Goal: Information Seeking & Learning: Learn about a topic

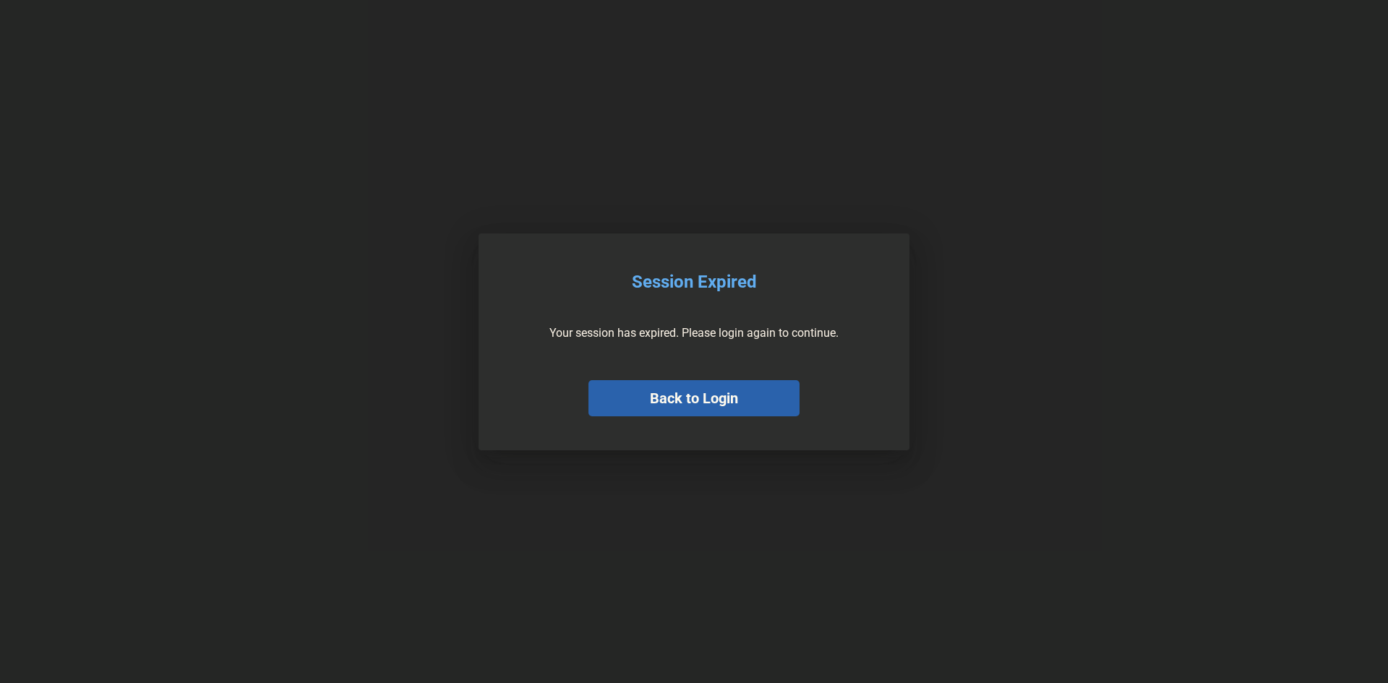
click at [667, 392] on button "Back to Login" at bounding box center [693, 398] width 211 height 36
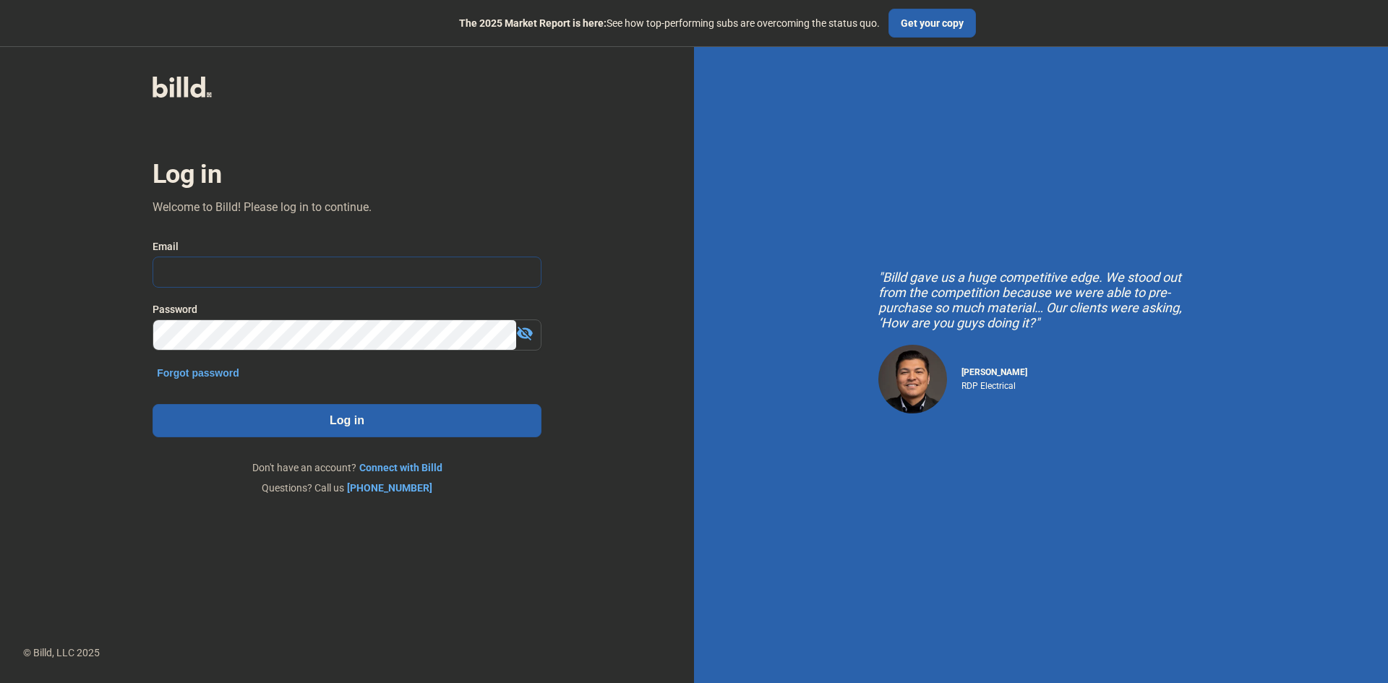
type input "[PERSON_NAME][EMAIL_ADDRESS][DOMAIN_NAME]"
click at [357, 426] on button "Log in" at bounding box center [347, 420] width 389 height 33
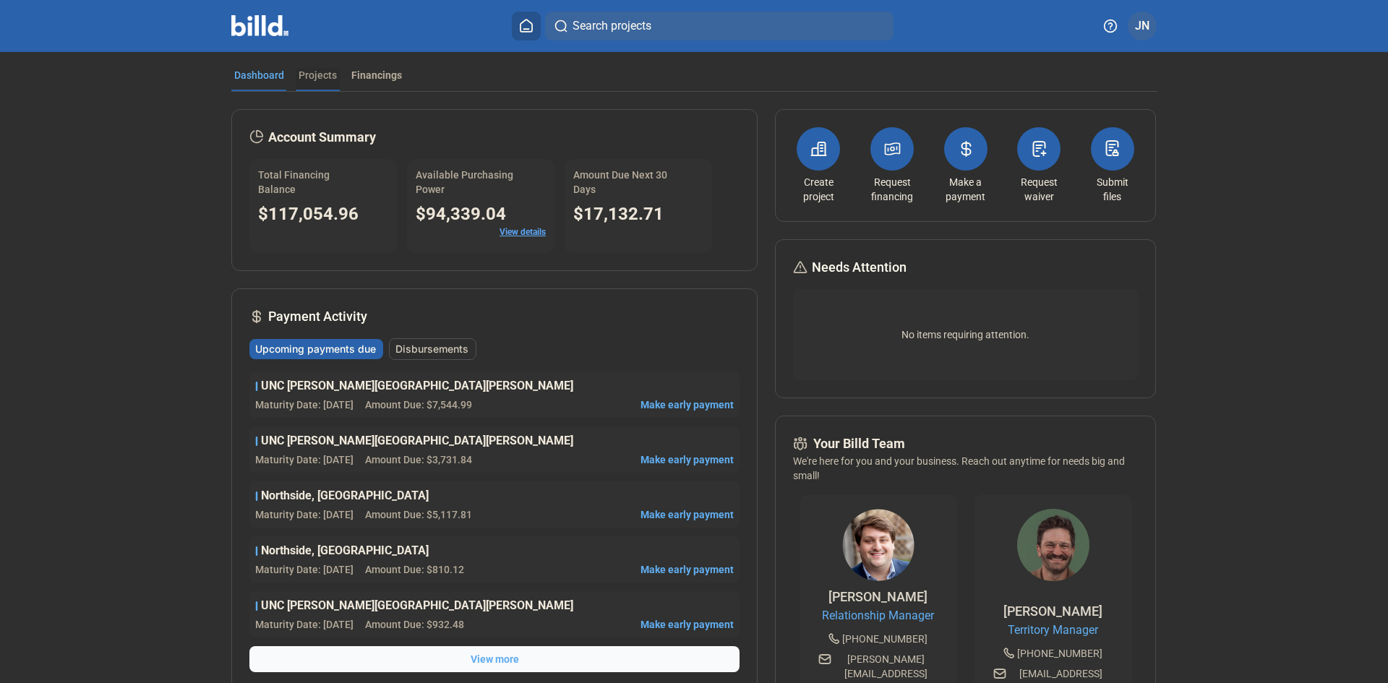
click at [317, 76] on div "Projects" at bounding box center [318, 75] width 38 height 14
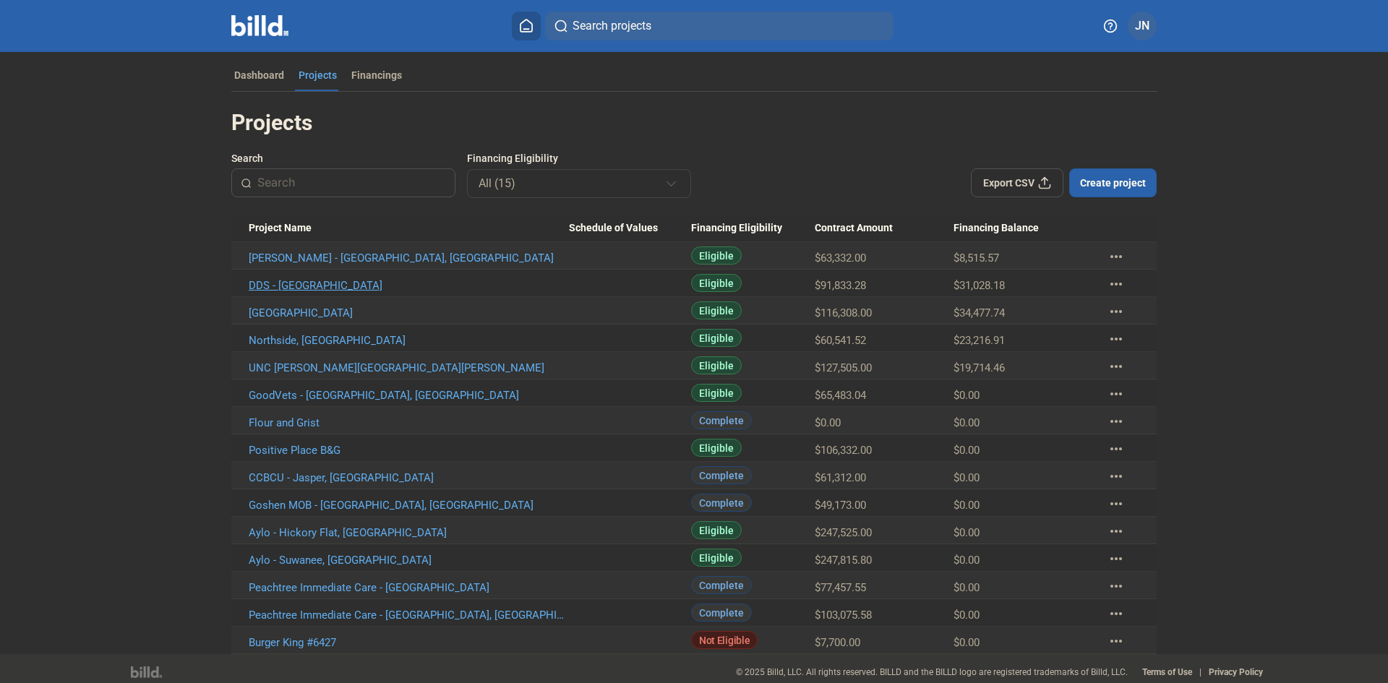
click at [283, 283] on link "DDS - [GEOGRAPHIC_DATA]" at bounding box center [409, 285] width 320 height 13
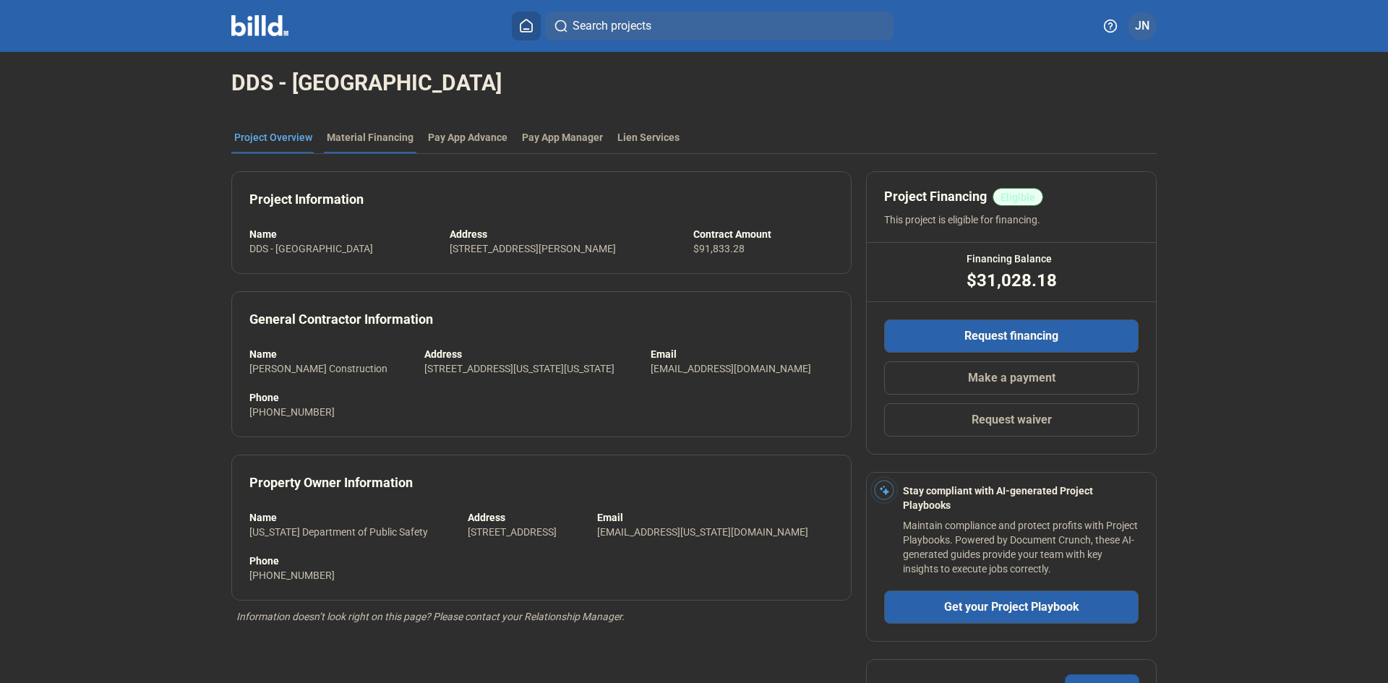
click at [359, 134] on div "Material Financing" at bounding box center [370, 137] width 87 height 14
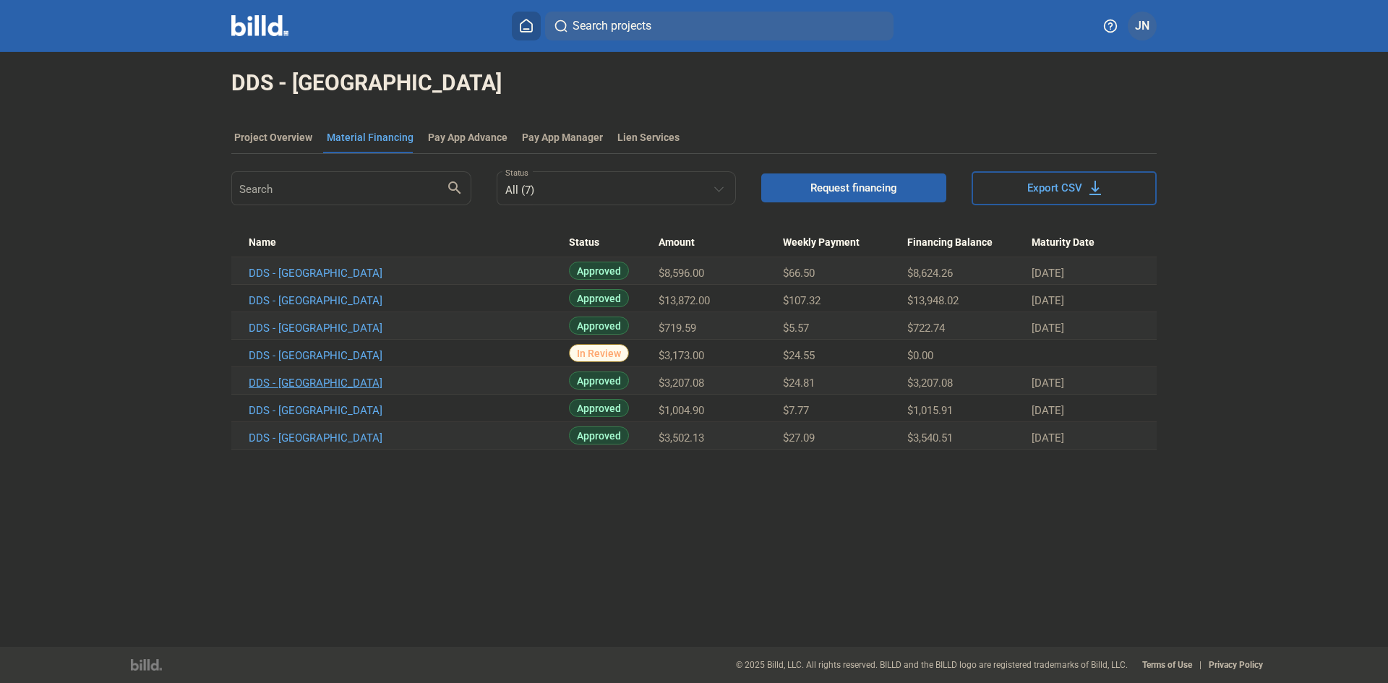
click at [290, 380] on link "DDS - [GEOGRAPHIC_DATA]" at bounding box center [409, 383] width 320 height 13
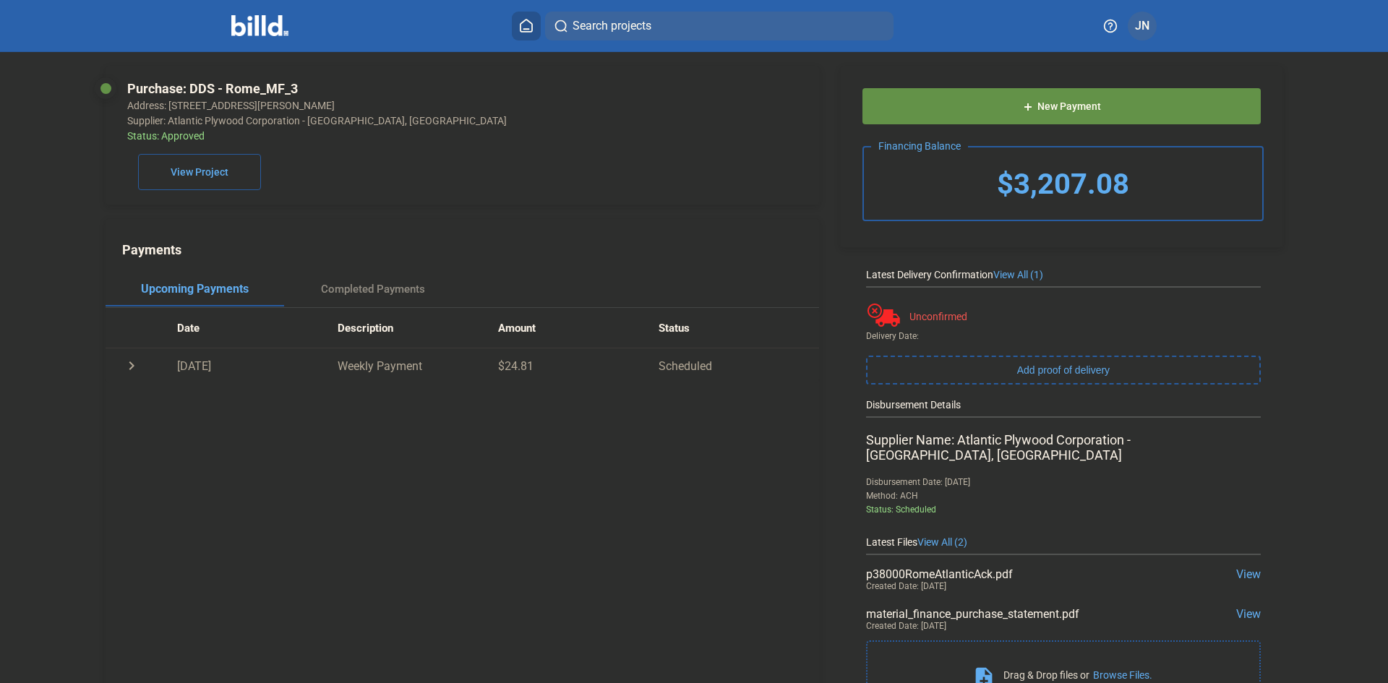
click at [1243, 567] on span "View" at bounding box center [1248, 574] width 25 height 14
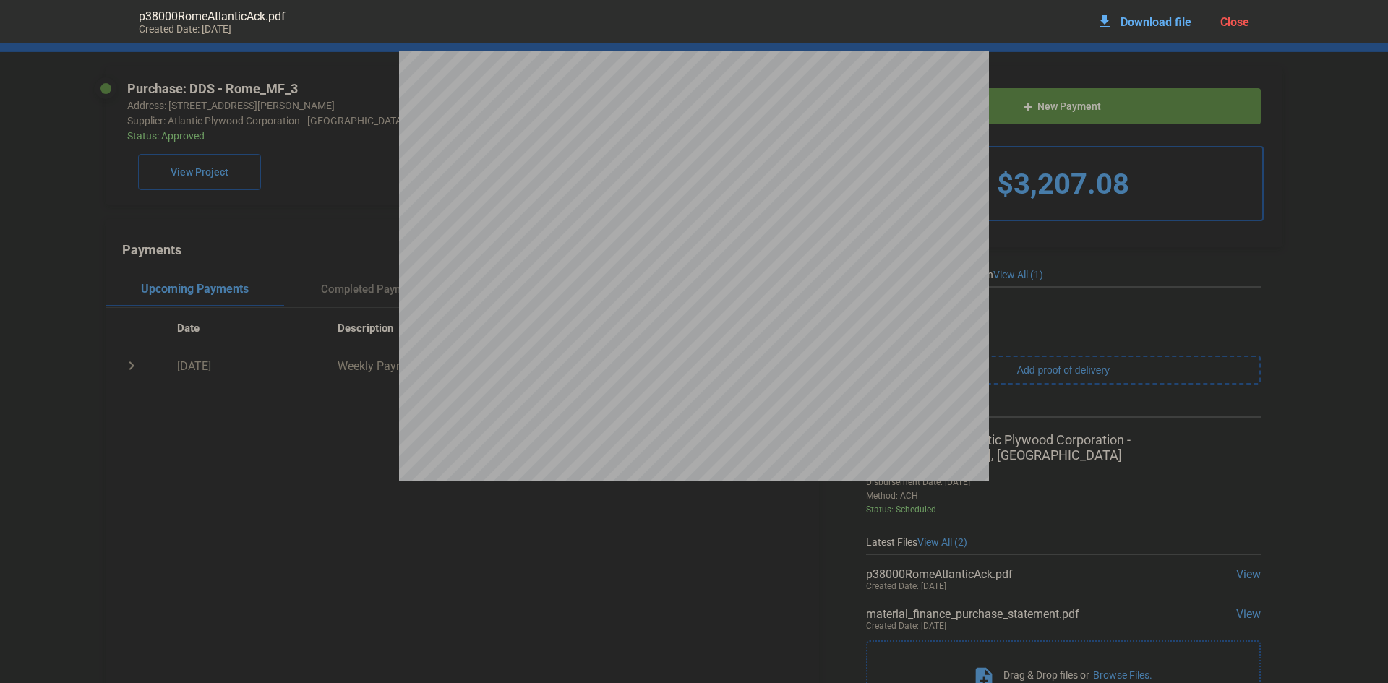
scroll to position [7, 0]
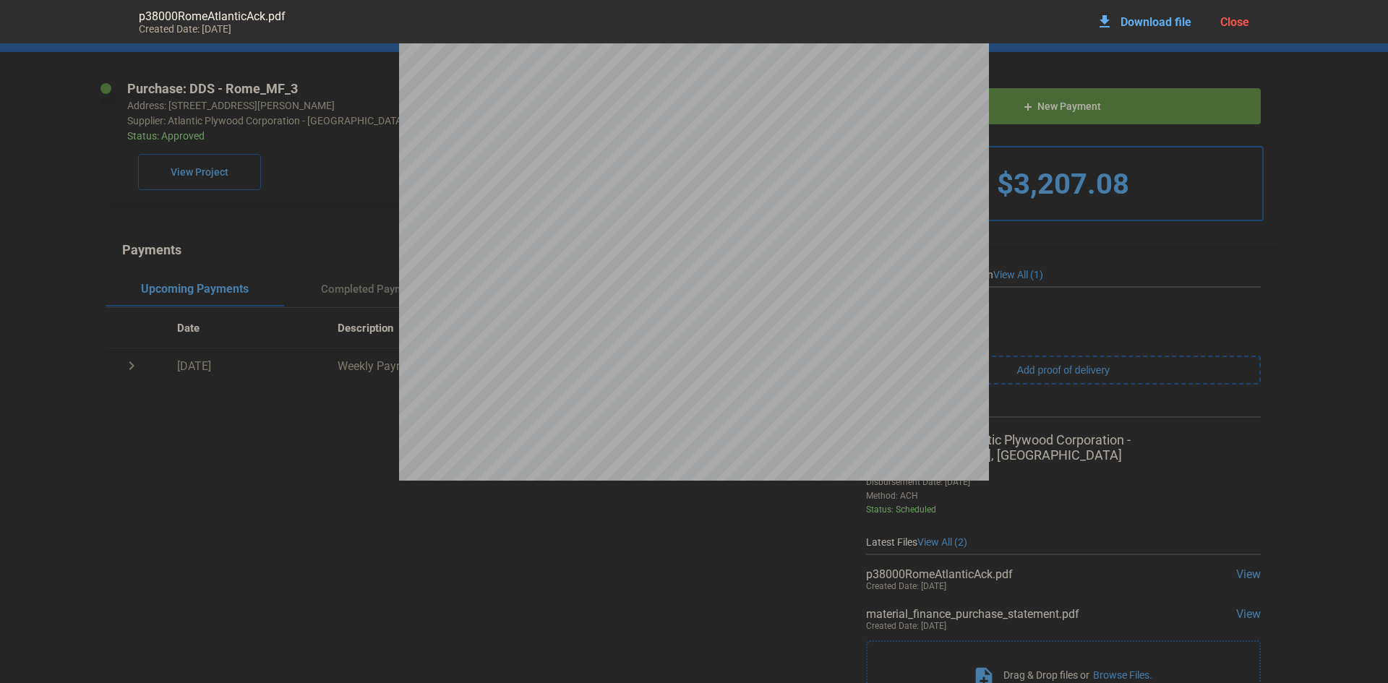
click at [1234, 26] on div "Close" at bounding box center [1234, 22] width 29 height 14
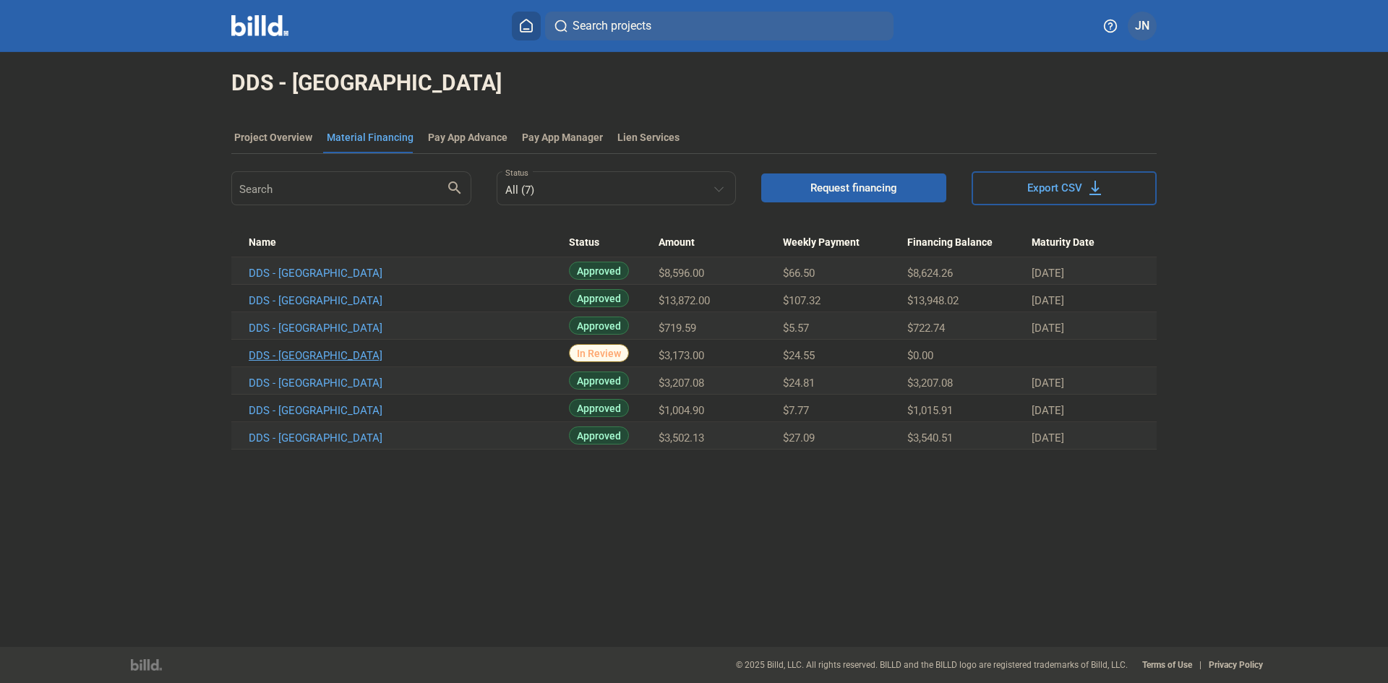
click at [292, 354] on link "DDS - [GEOGRAPHIC_DATA]" at bounding box center [409, 355] width 320 height 13
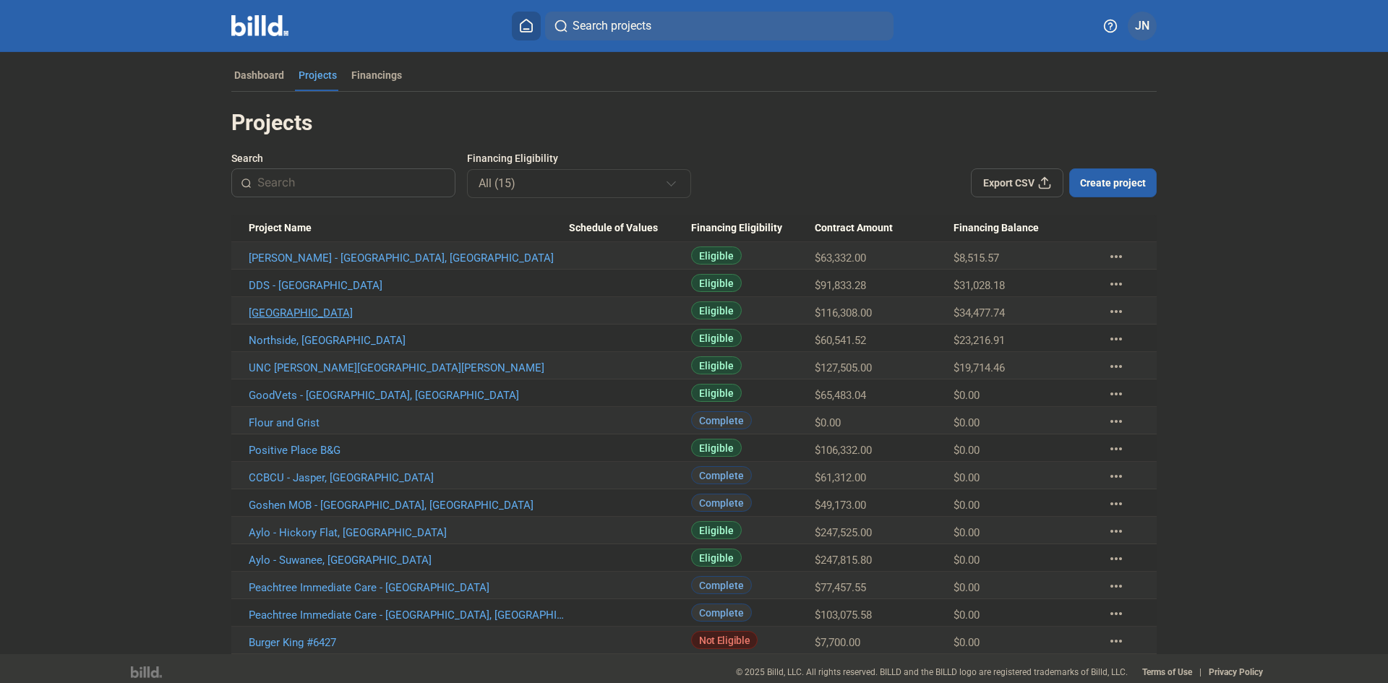
click at [293, 316] on link "[GEOGRAPHIC_DATA]" at bounding box center [409, 312] width 320 height 13
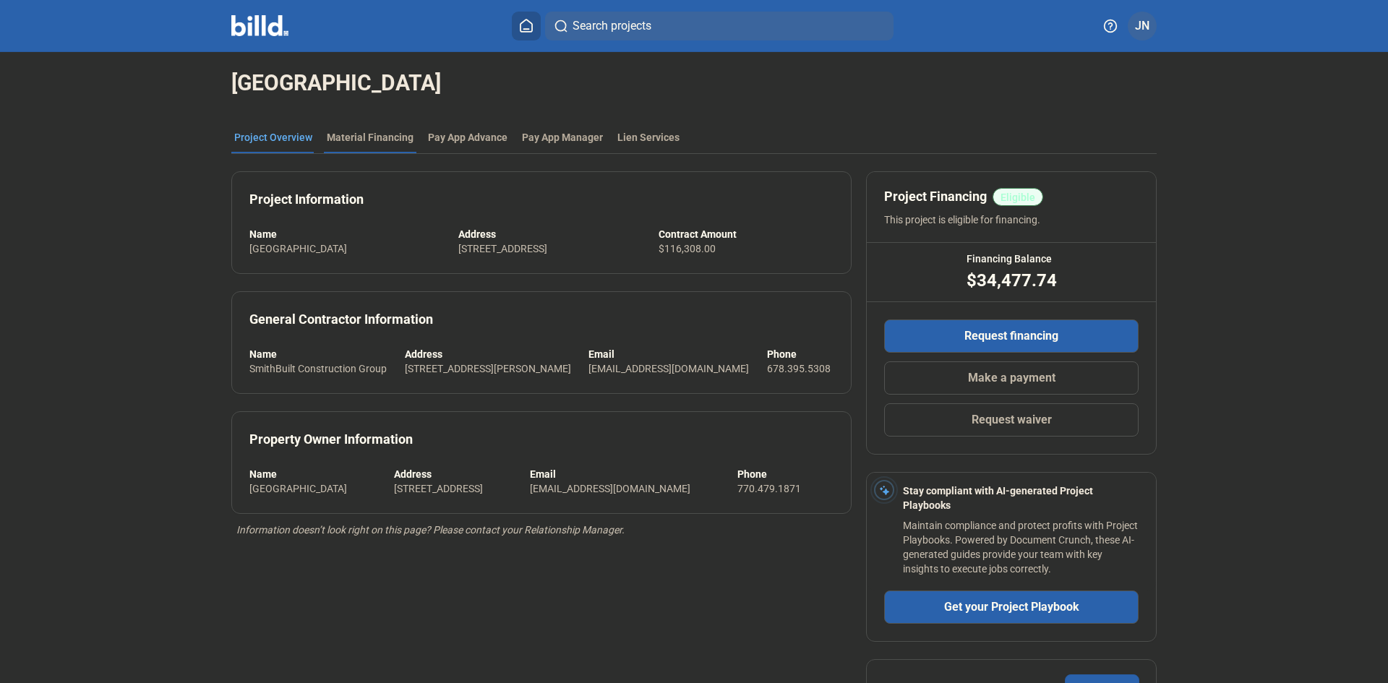
click at [383, 139] on div "Material Financing" at bounding box center [370, 137] width 87 height 14
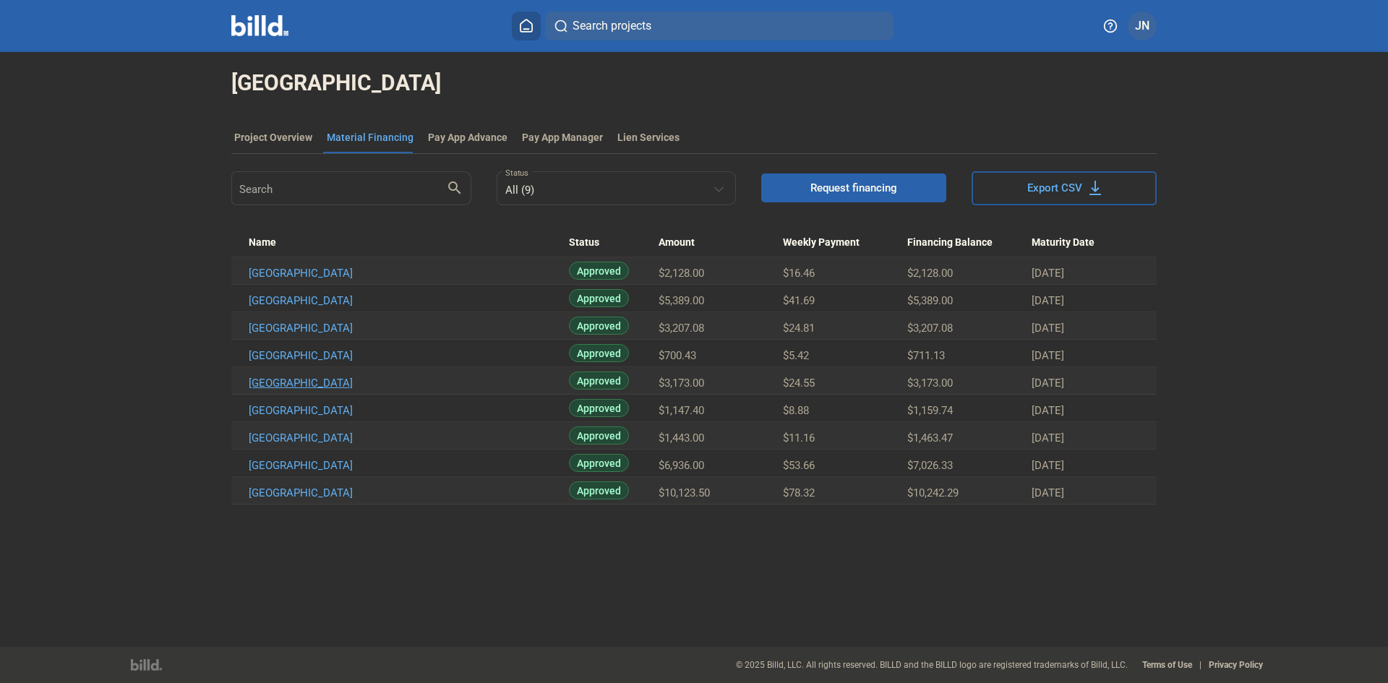
click at [377, 387] on link "[GEOGRAPHIC_DATA]" at bounding box center [409, 383] width 320 height 13
click at [307, 326] on link "[GEOGRAPHIC_DATA]" at bounding box center [409, 328] width 320 height 13
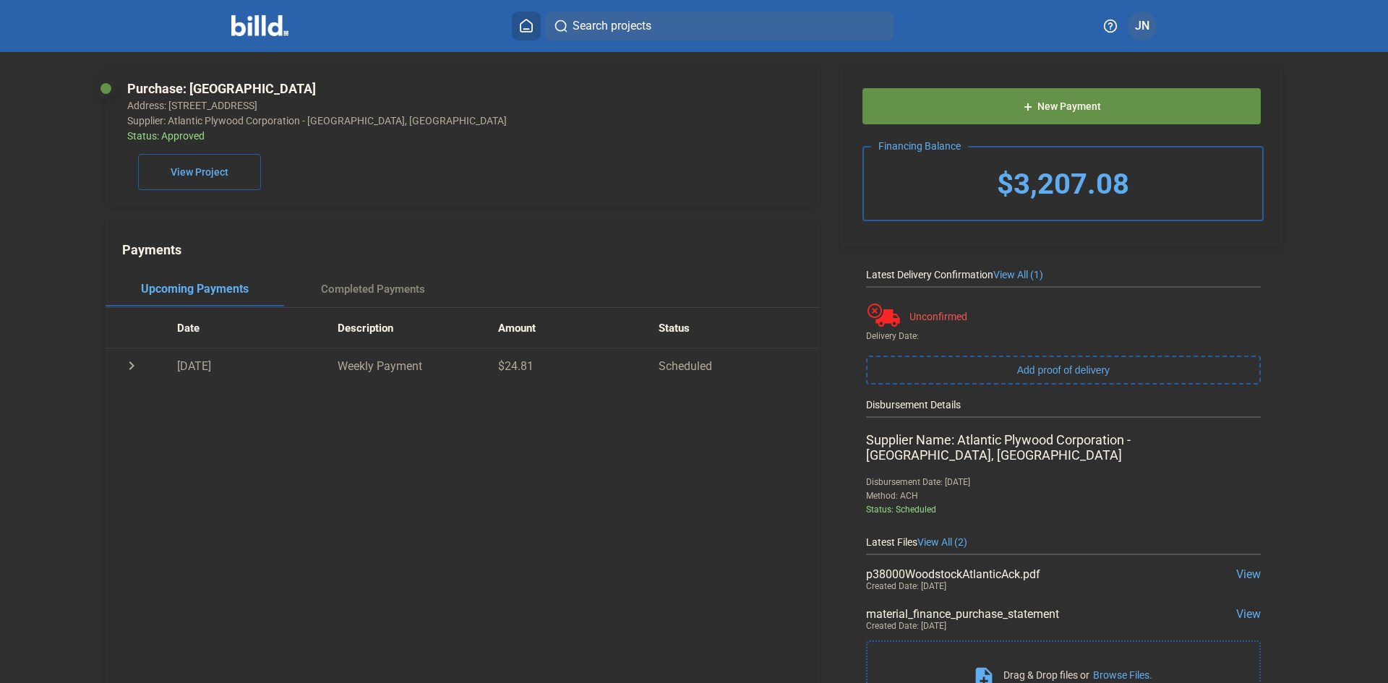
click at [1237, 567] on span "View" at bounding box center [1248, 574] width 25 height 14
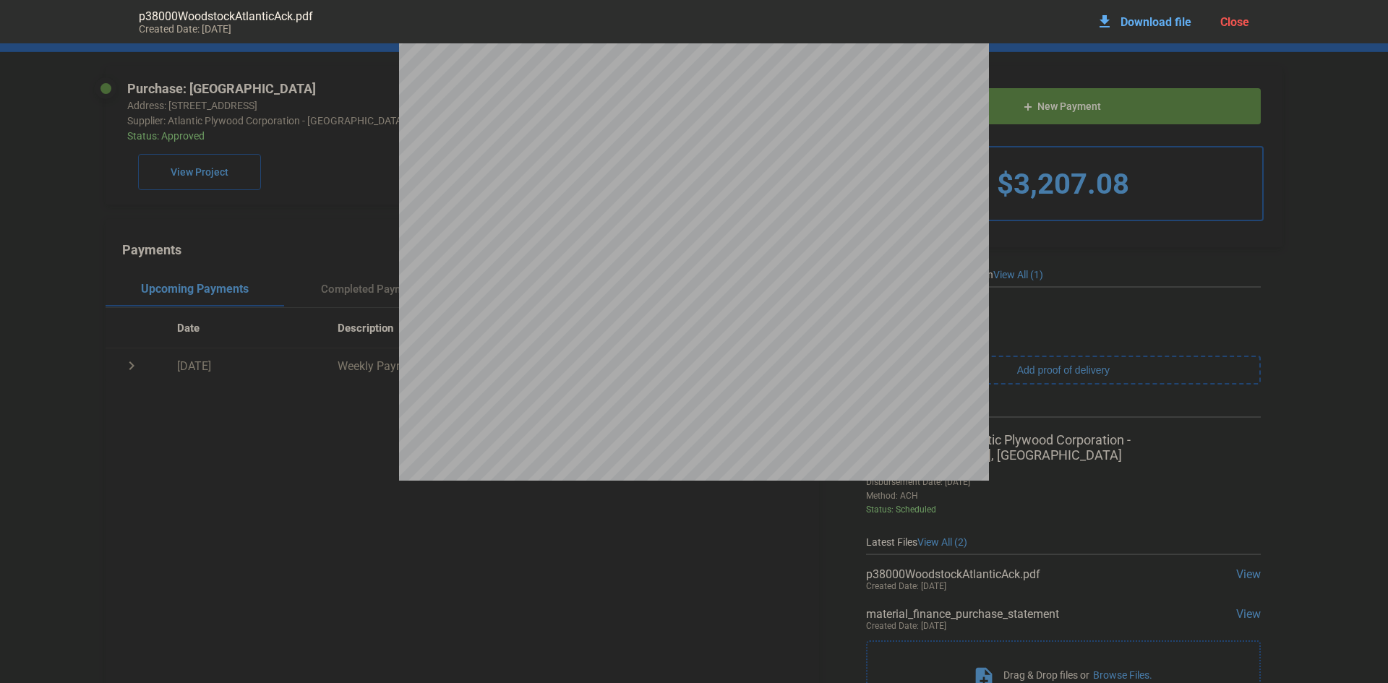
scroll to position [72, 0]
drag, startPoint x: 1237, startPoint y: 17, endPoint x: 1256, endPoint y: 124, distance: 108.0
click at [1237, 18] on div "Close" at bounding box center [1234, 22] width 29 height 14
